Goal: Task Accomplishment & Management: Manage account settings

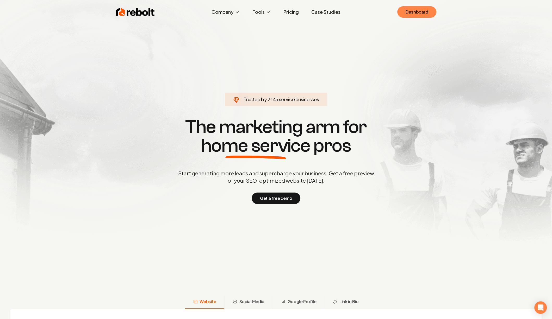
click at [406, 12] on link "Dashboard" at bounding box center [416, 11] width 39 height 11
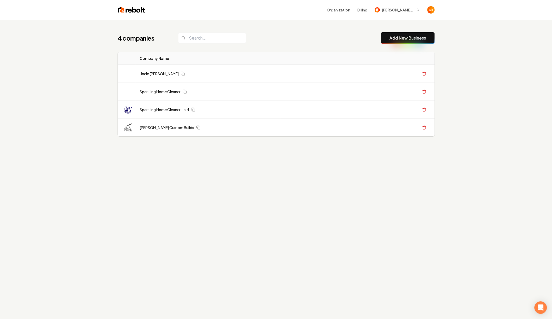
click at [234, 27] on div "4 companies Add New Business Logo Company Name Actions Uncle [PERSON_NAME] Hand…" at bounding box center [276, 95] width 334 height 150
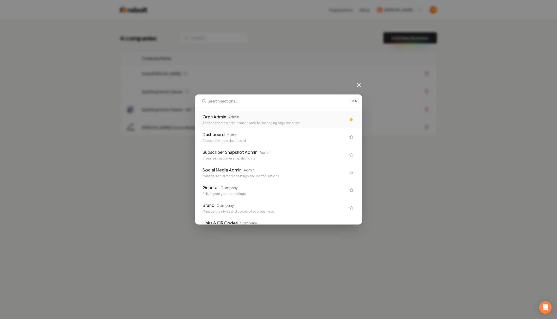
type input "[PERSON_NAME] Horticultural"
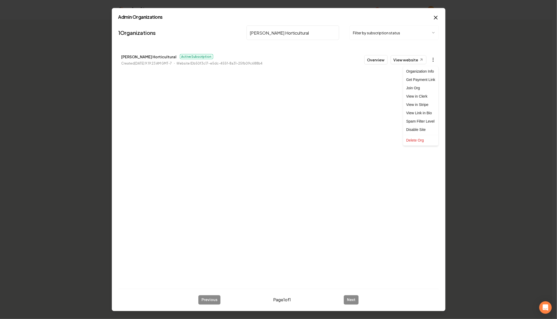
click at [435, 61] on body "Organization Billing [PERSON_NAME] Custom Builds 4 companies Add New Business L…" at bounding box center [276, 159] width 552 height 319
click at [427, 103] on link "View in Stripe" at bounding box center [420, 105] width 33 height 8
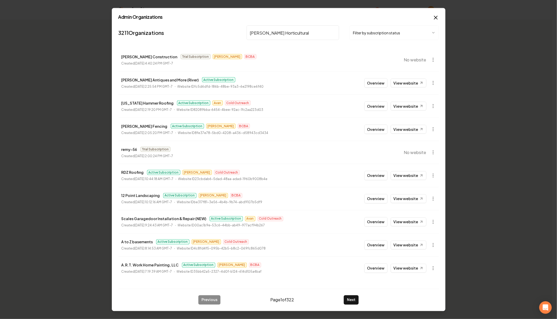
click at [260, 30] on input "[PERSON_NAME] Horticultural" at bounding box center [293, 33] width 93 height 15
click at [280, 32] on input "[PERSON_NAME] Hortiacultural" at bounding box center [293, 33] width 93 height 15
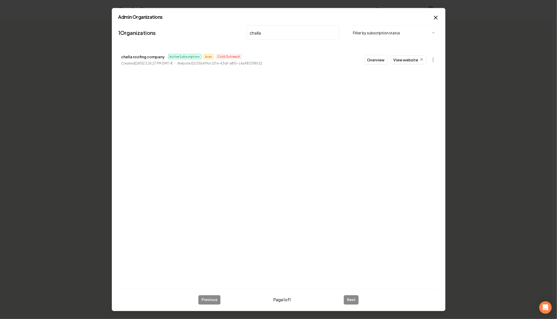
type input "chella"
click at [143, 57] on p "chella roofing company" at bounding box center [143, 57] width 44 height 6
copy p "chella roofing company"
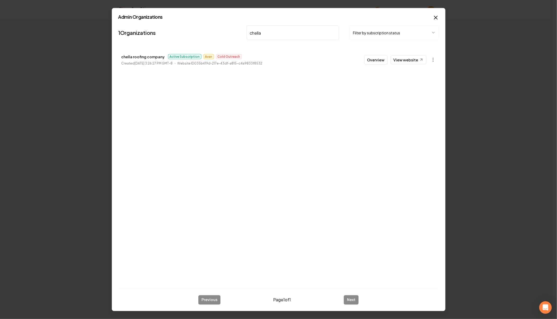
click at [372, 64] on li "chella roofing company Active Subscription Avan Cold Outreach Created [DATE] 3:…" at bounding box center [278, 59] width 321 height 23
click at [374, 56] on button "Overview" at bounding box center [375, 59] width 23 height 9
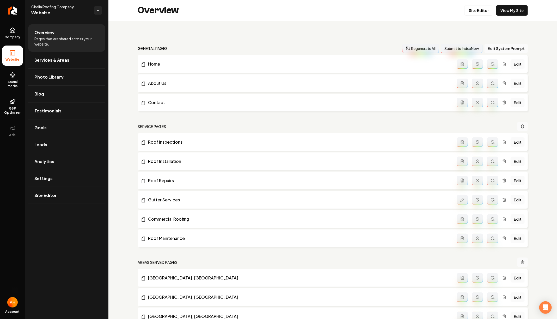
scroll to position [519, 0]
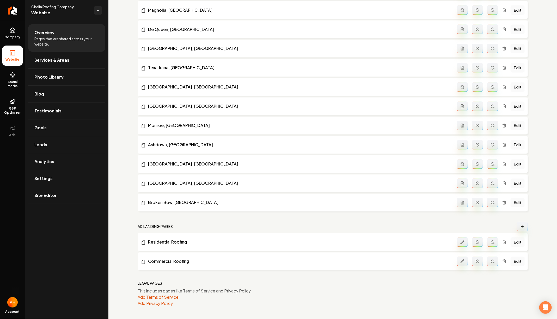
click at [167, 240] on link "Residential Roofing" at bounding box center [299, 242] width 316 height 6
click at [167, 261] on link "Commercial Roofing" at bounding box center [299, 262] width 316 height 6
click at [141, 54] on li "[GEOGRAPHIC_DATA], [GEOGRAPHIC_DATA] Edit" at bounding box center [333, 49] width 390 height 18
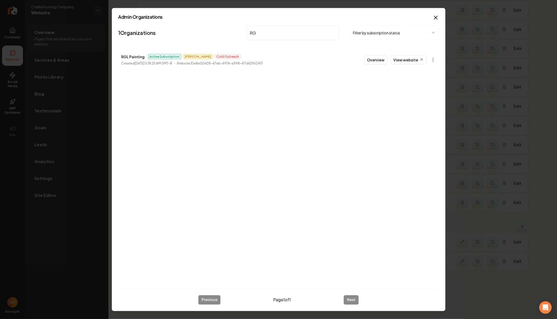
type input "RG"
click at [433, 61] on body "Company Website Social Media GBP Optimizer Ads Account Chella Roofing Company W…" at bounding box center [278, 159] width 557 height 319
click at [423, 103] on link "View in Stripe" at bounding box center [420, 105] width 33 height 8
click at [405, 63] on link "View website" at bounding box center [409, 60] width 36 height 9
